Goal: Task Accomplishment & Management: Use online tool/utility

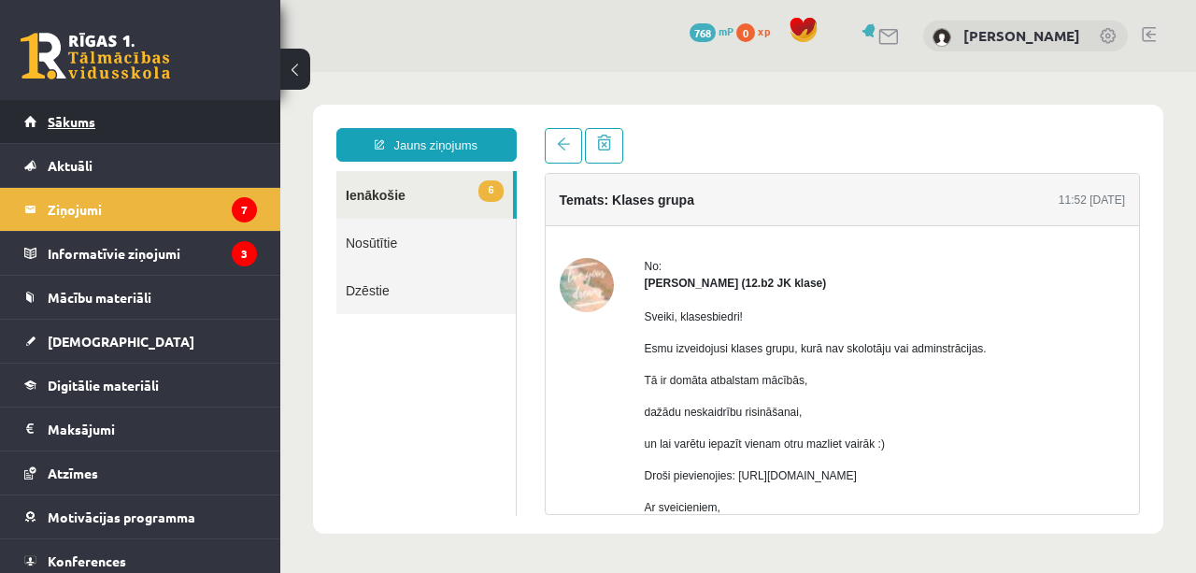
click at [79, 113] on link "Sākums" at bounding box center [140, 121] width 233 height 43
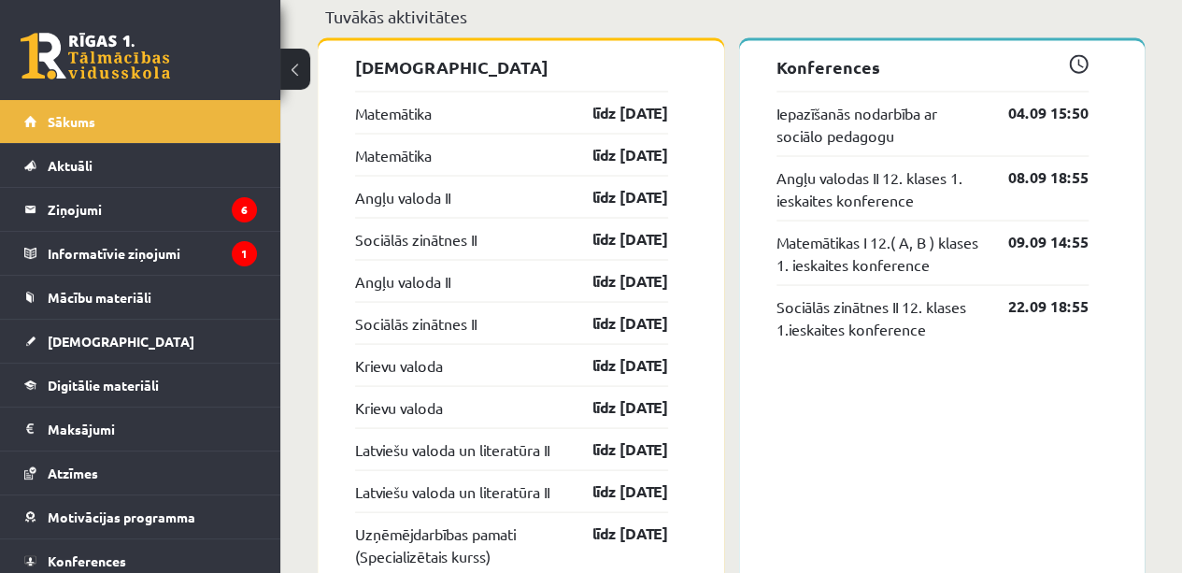
scroll to position [1666, 0]
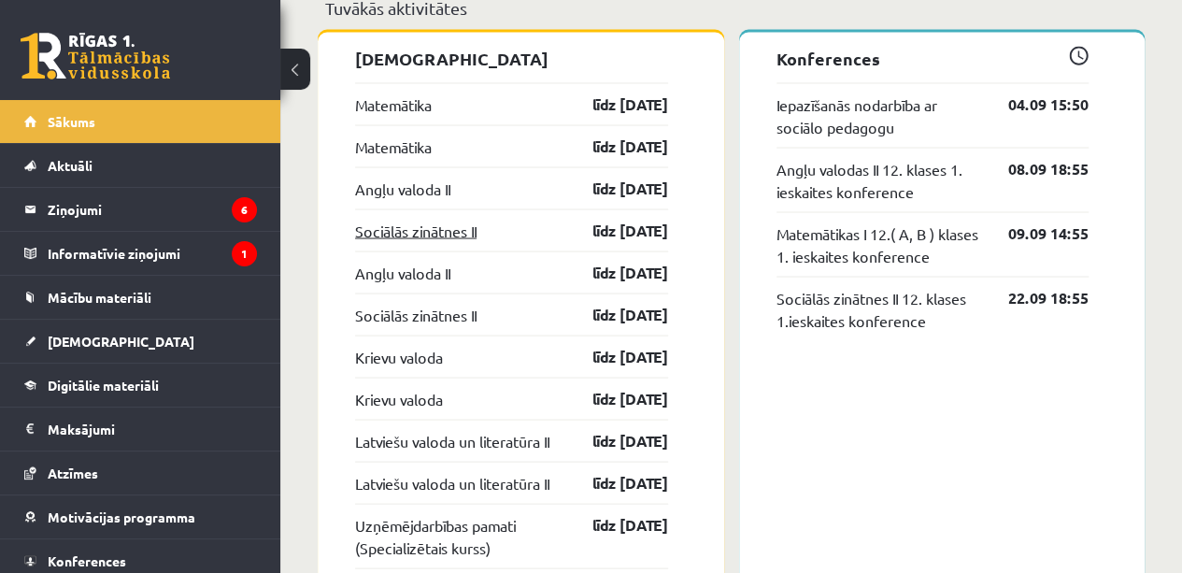
click at [389, 229] on link "Sociālās zinātnes II" at bounding box center [416, 230] width 122 height 22
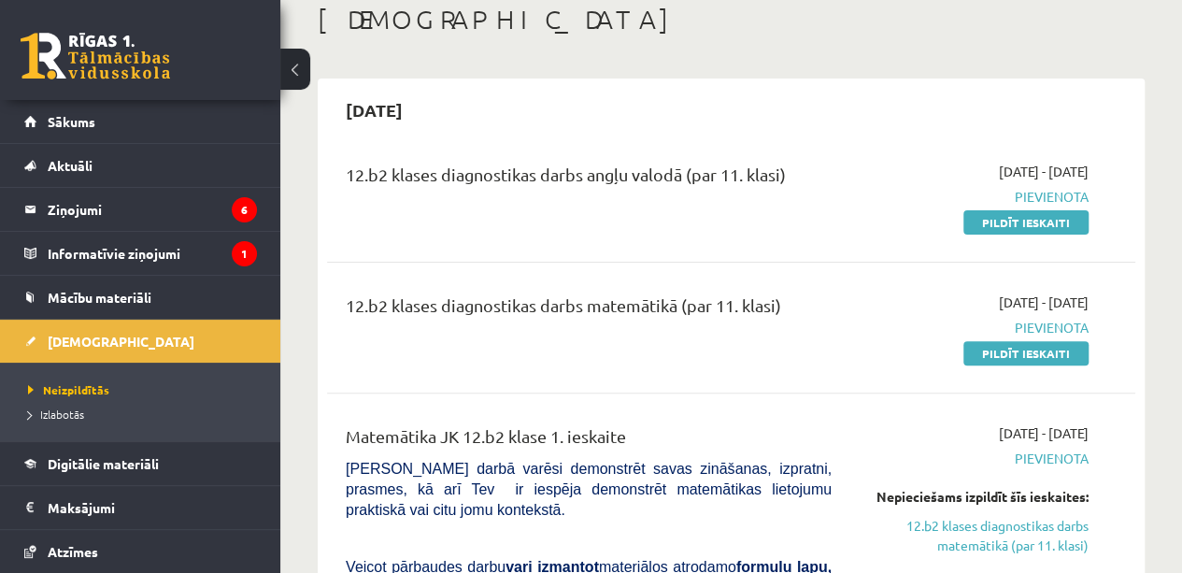
scroll to position [110, 0]
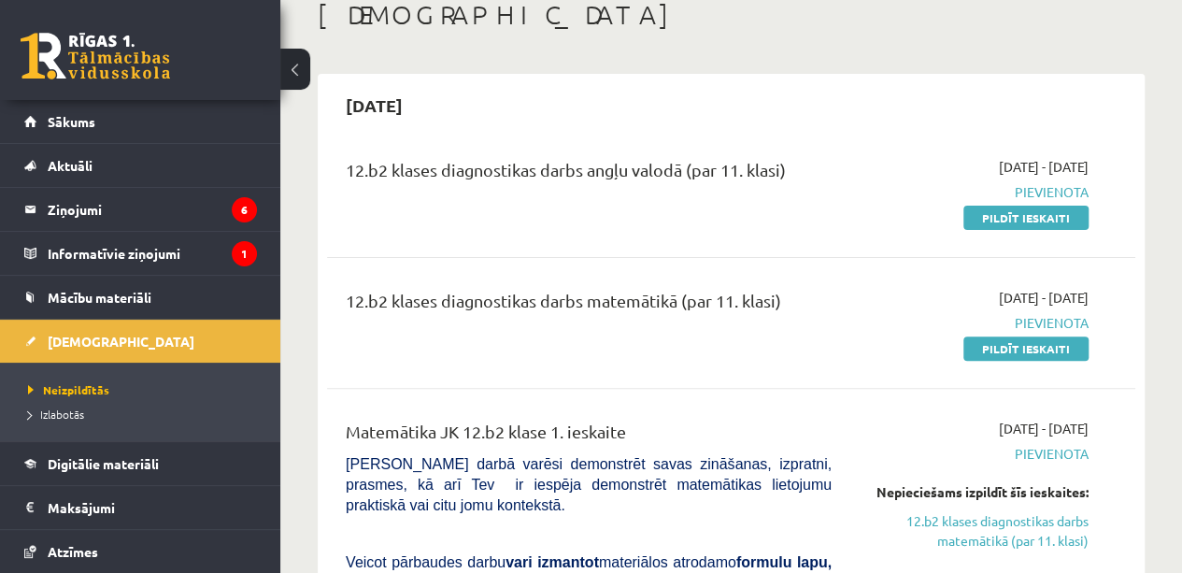
click at [1039, 226] on link "Pildīt ieskaiti" at bounding box center [1026, 218] width 125 height 24
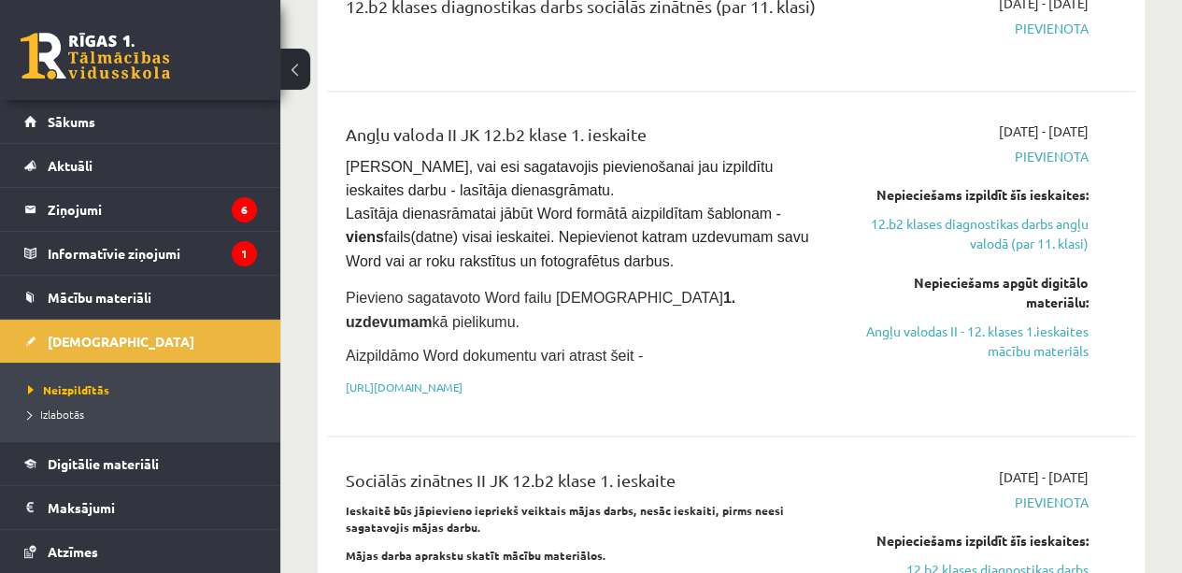
scroll to position [1509, 0]
click at [463, 380] on link "[URL][DOMAIN_NAME]" at bounding box center [404, 387] width 117 height 15
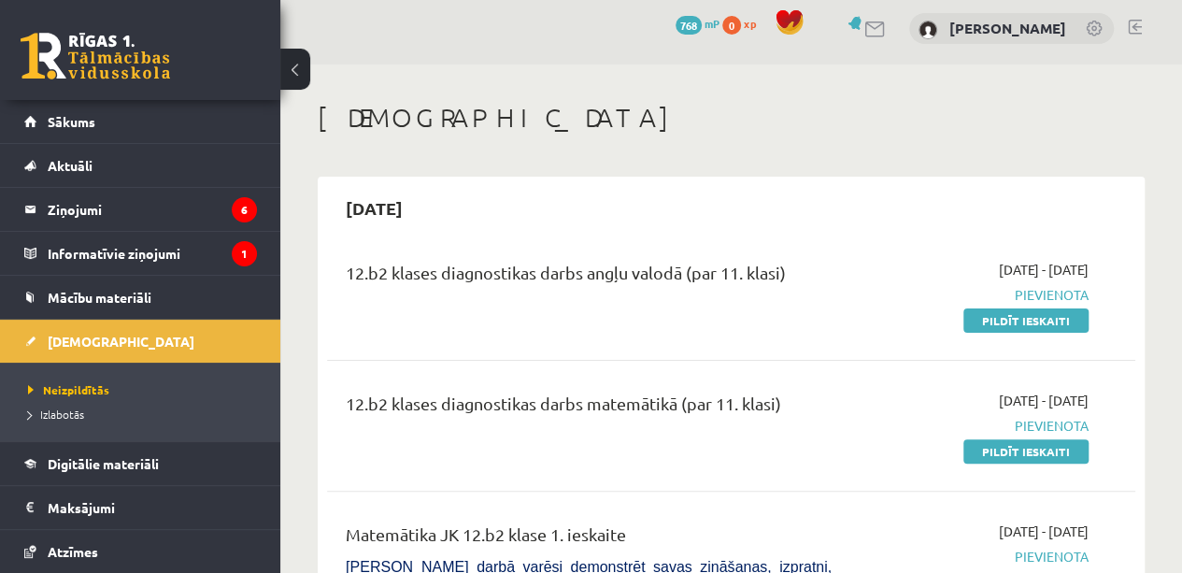
scroll to position [0, 0]
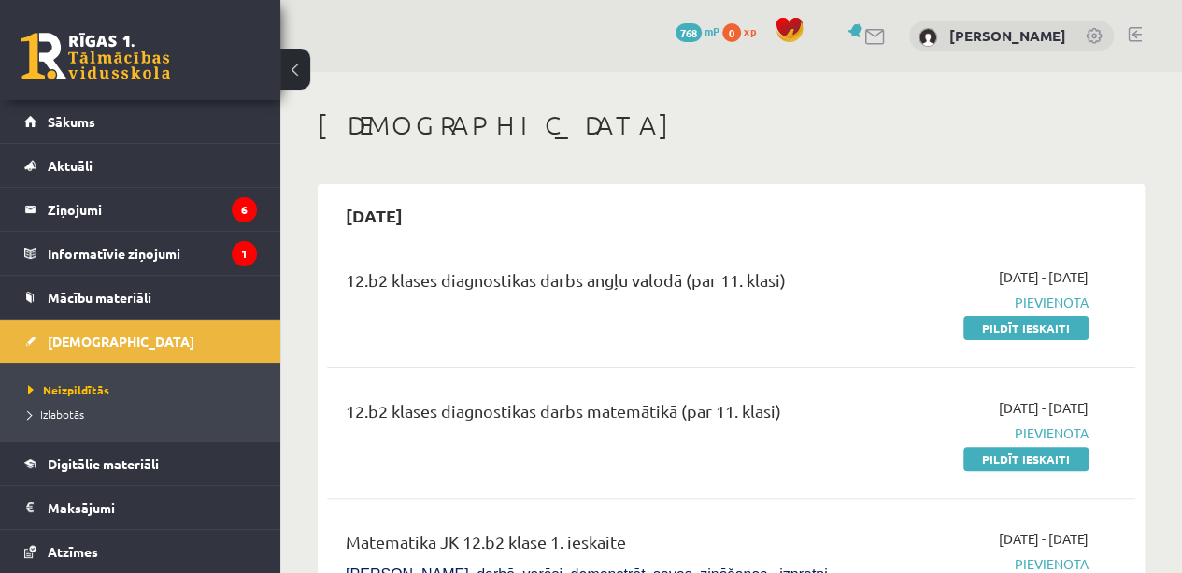
click at [1062, 318] on link "Pildīt ieskaiti" at bounding box center [1026, 328] width 125 height 24
click at [648, 283] on div "12.b2 klases diagnostikas darbs angļu valodā (par 11. klasi)" at bounding box center [589, 284] width 486 height 35
click at [1041, 282] on span "[DATE] - [DATE]" at bounding box center [1044, 277] width 90 height 20
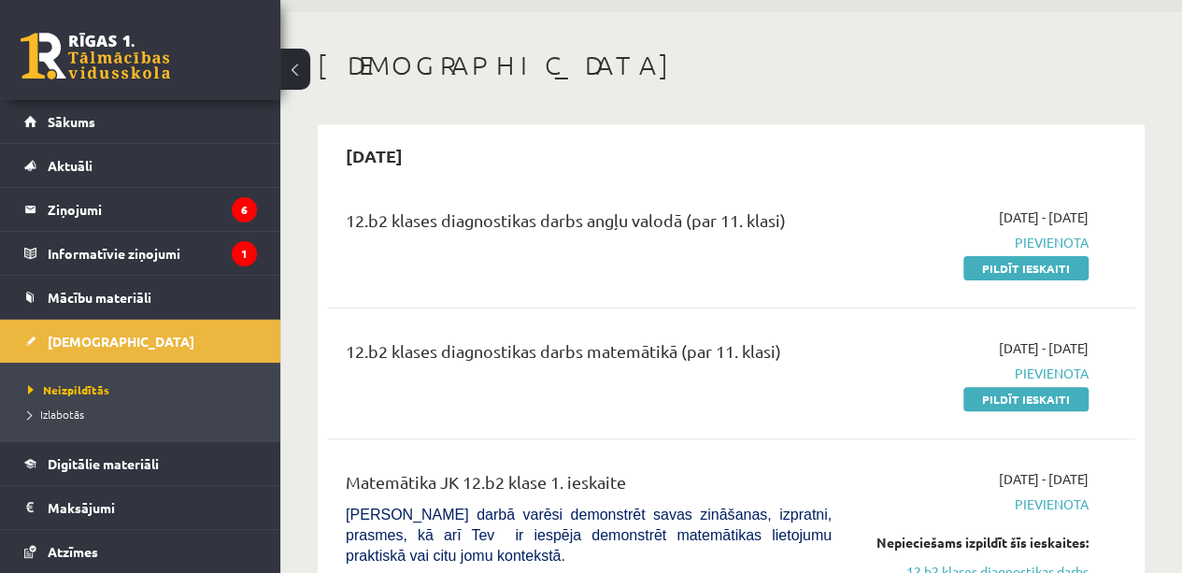
scroll to position [56, 0]
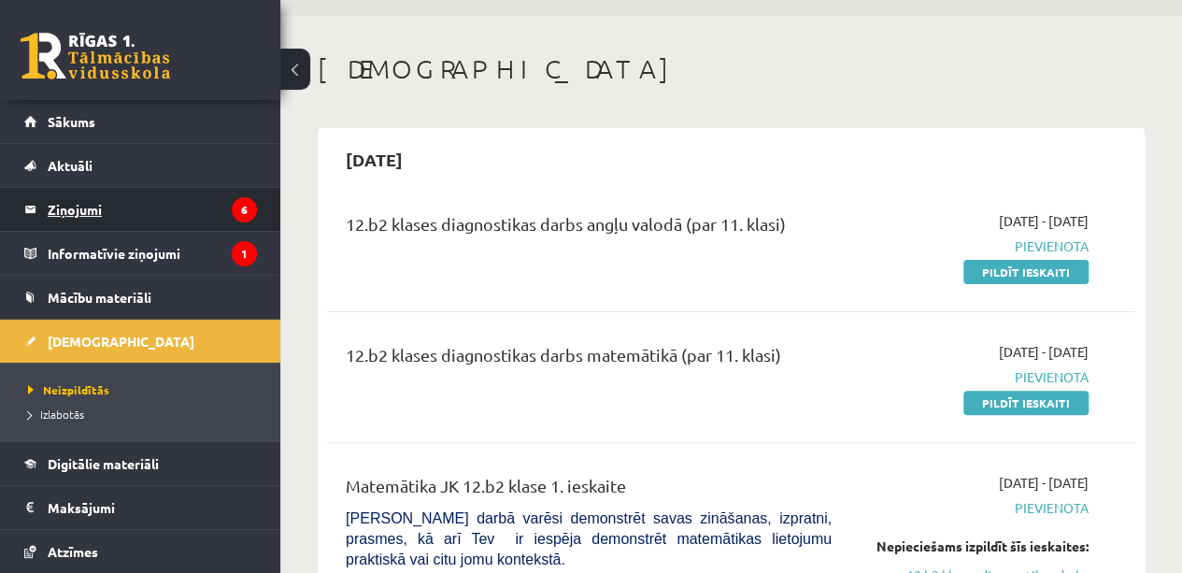
click at [146, 207] on legend "Ziņojumi 6" at bounding box center [152, 209] width 209 height 43
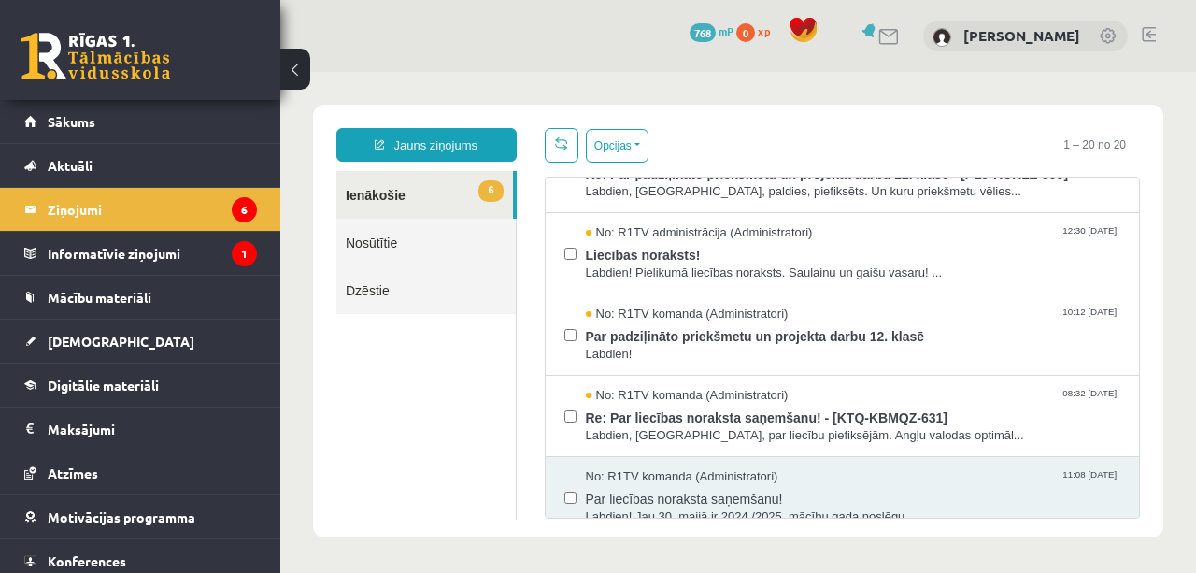
scroll to position [284, 0]
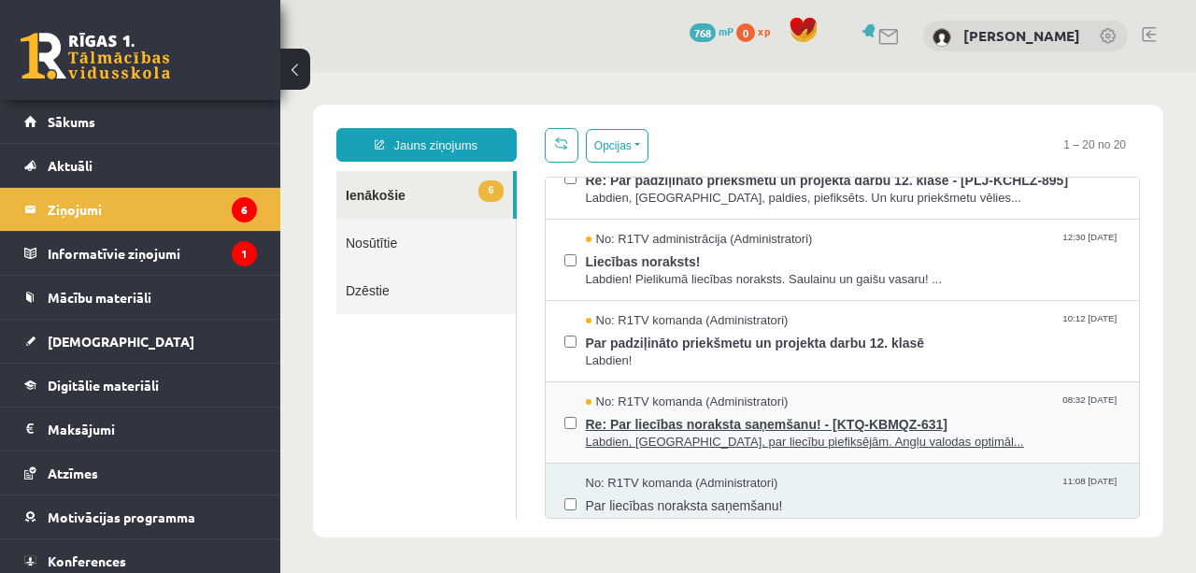
click at [799, 415] on span "Re: Par liecības noraksta saņemšanu! - [KTQ-KBMQZ-631]" at bounding box center [854, 421] width 536 height 23
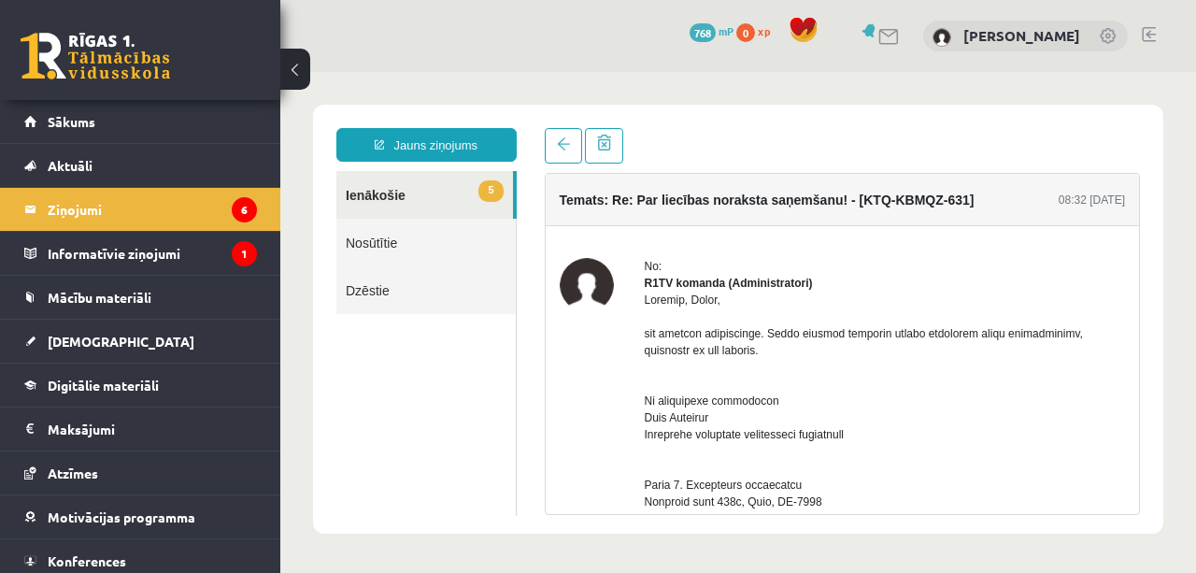
scroll to position [0, 0]
click at [552, 151] on link at bounding box center [563, 146] width 37 height 36
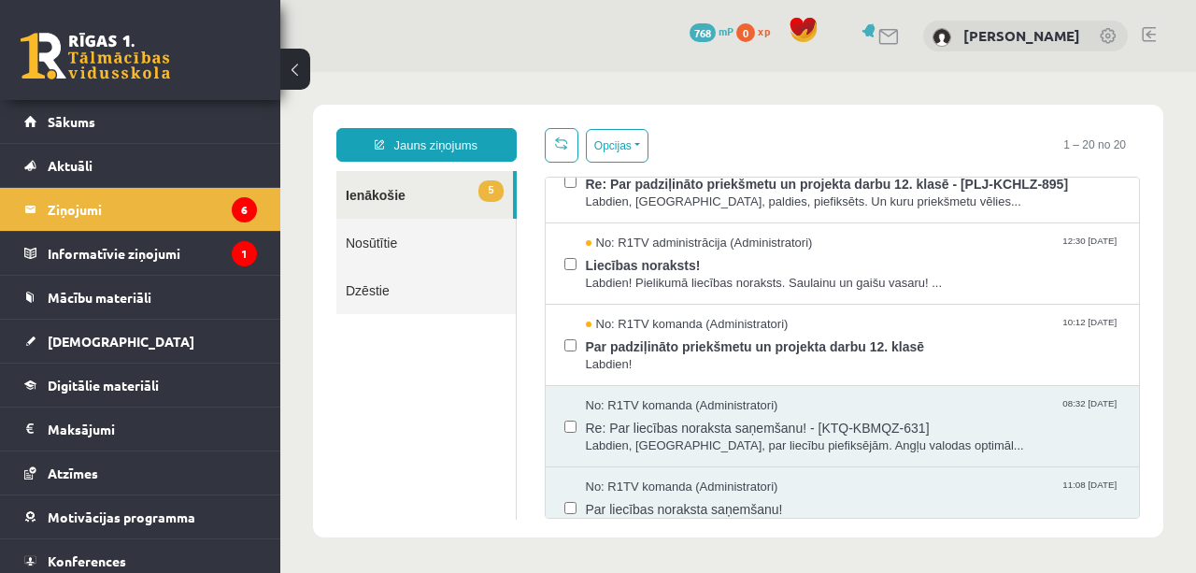
scroll to position [284, 0]
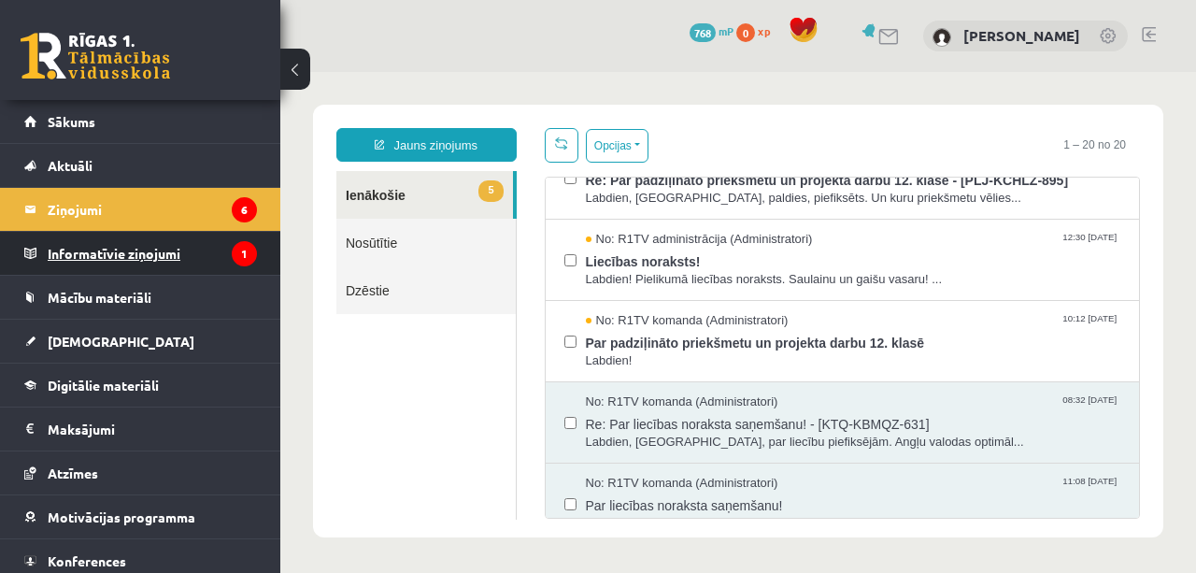
click at [122, 238] on legend "Informatīvie ziņojumi 1" at bounding box center [152, 253] width 209 height 43
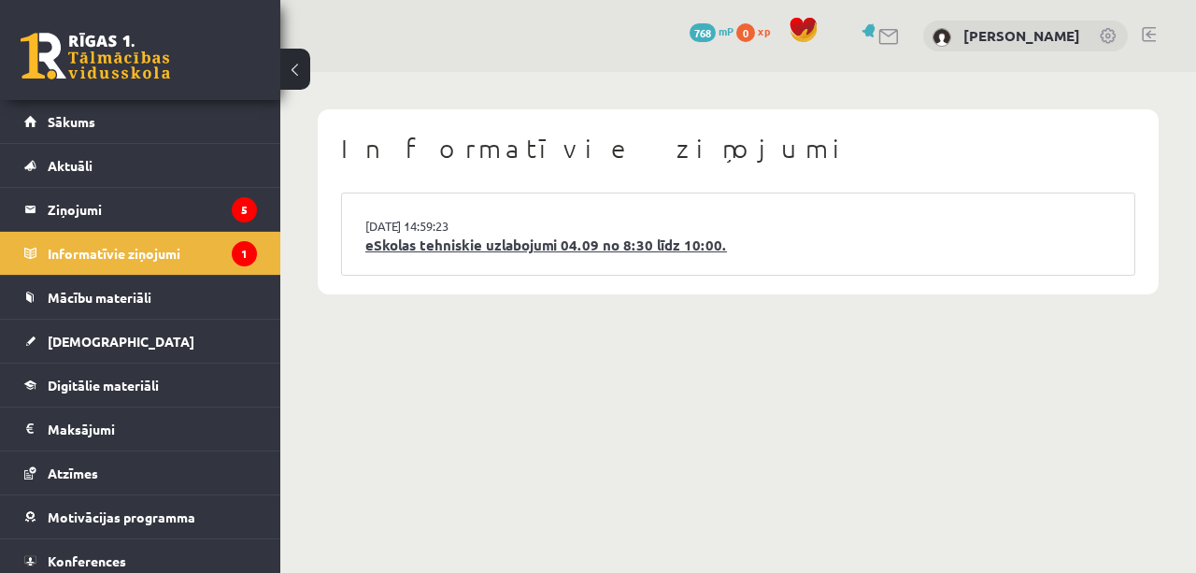
click at [486, 253] on link "eSkolas tehniskie uzlabojumi 04.09 no 8:30 līdz 10:00." at bounding box center [738, 245] width 746 height 21
